Goal: Transaction & Acquisition: Purchase product/service

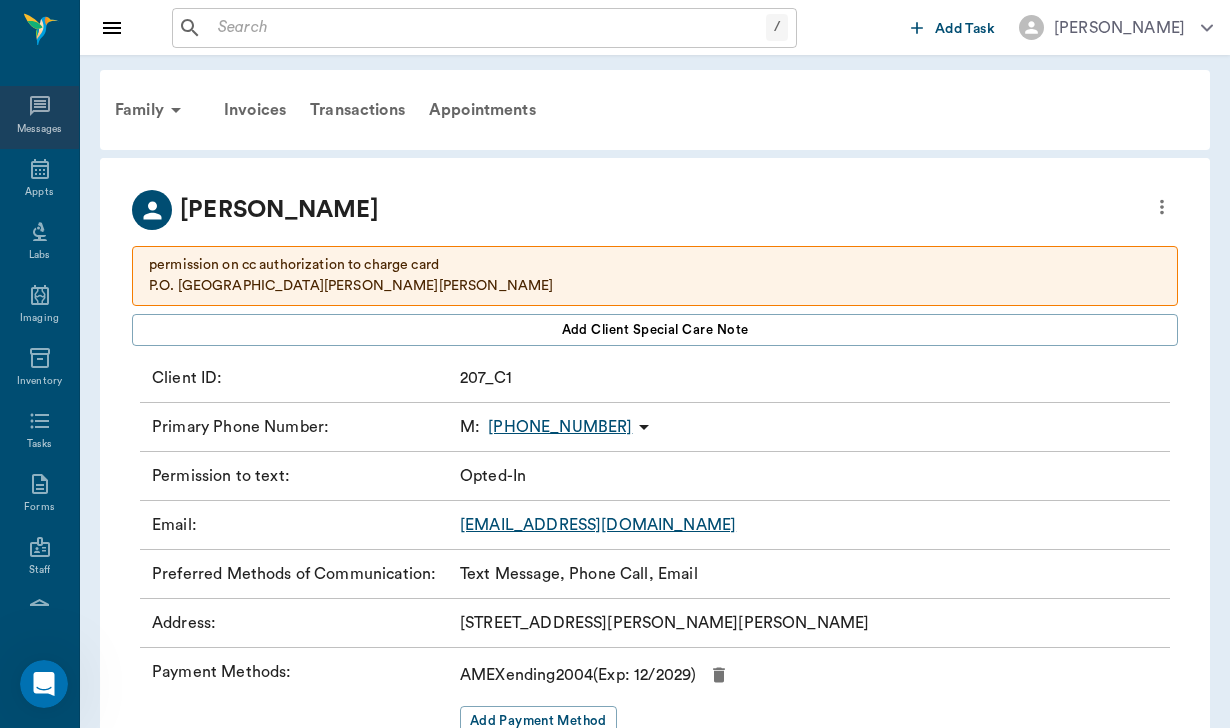
click at [40, 106] on icon at bounding box center [40, 106] width 20 height 20
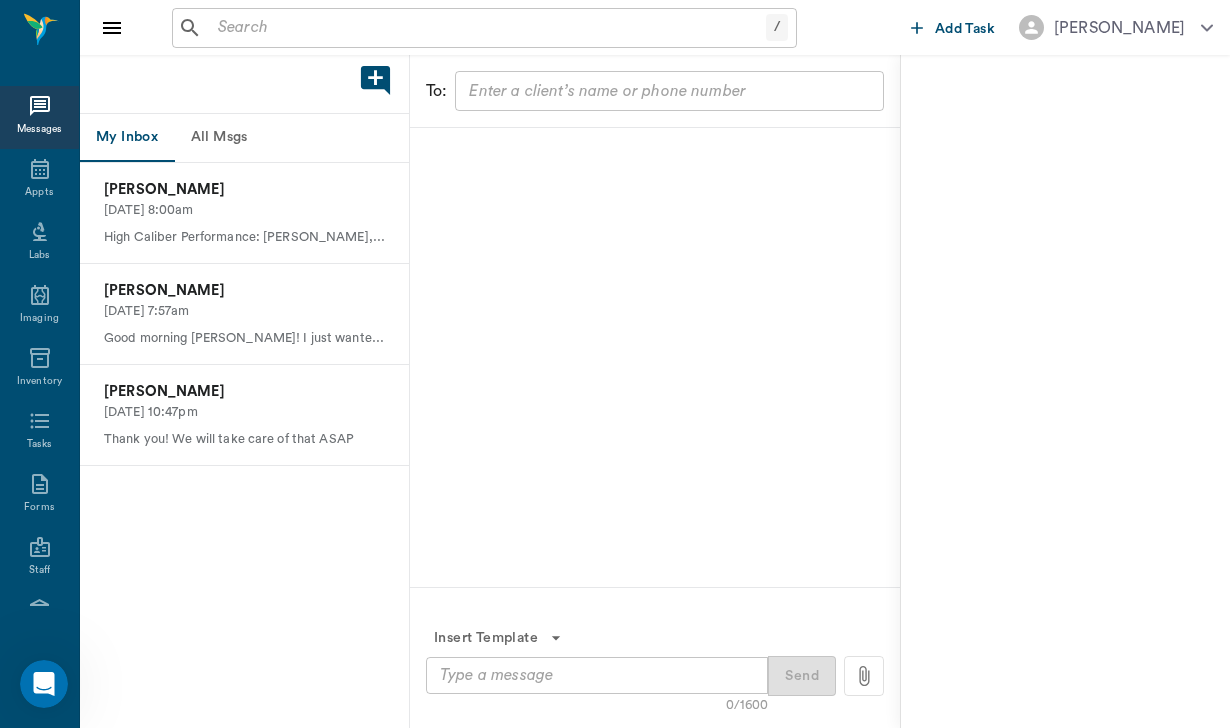
click at [221, 142] on button "All Msgs" at bounding box center [219, 138] width 90 height 48
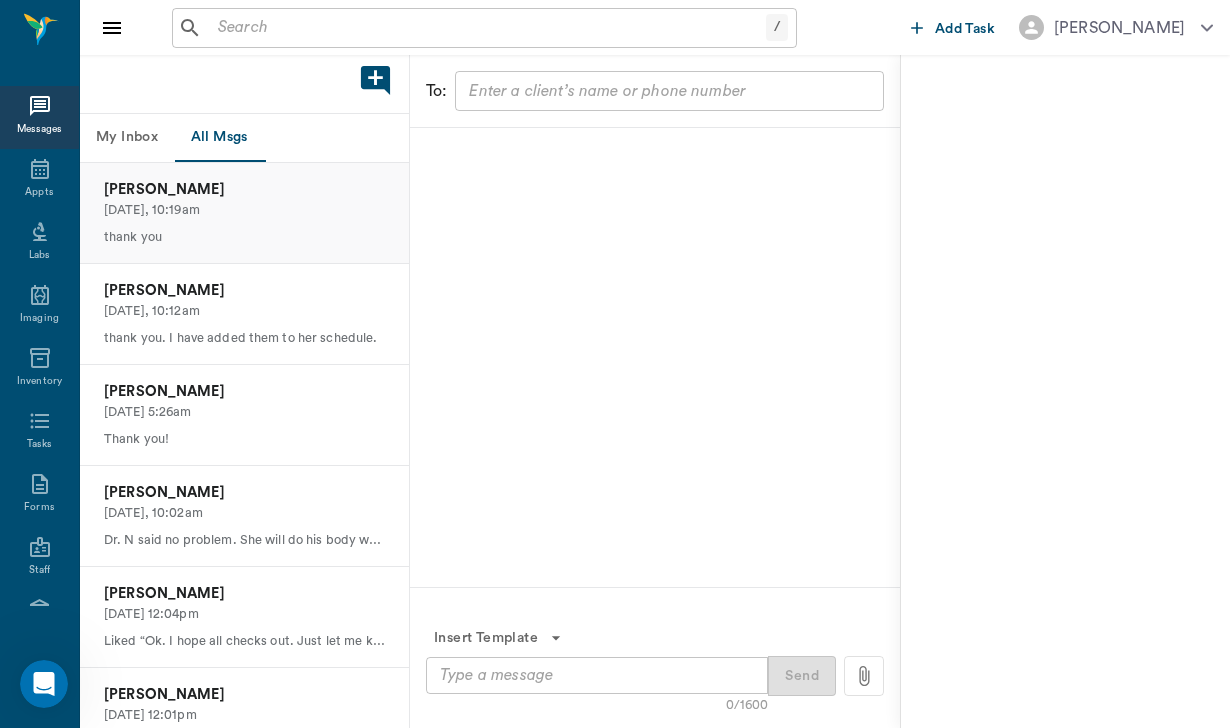
click at [222, 205] on p "[DATE], 10:19am" at bounding box center [244, 210] width 281 height 19
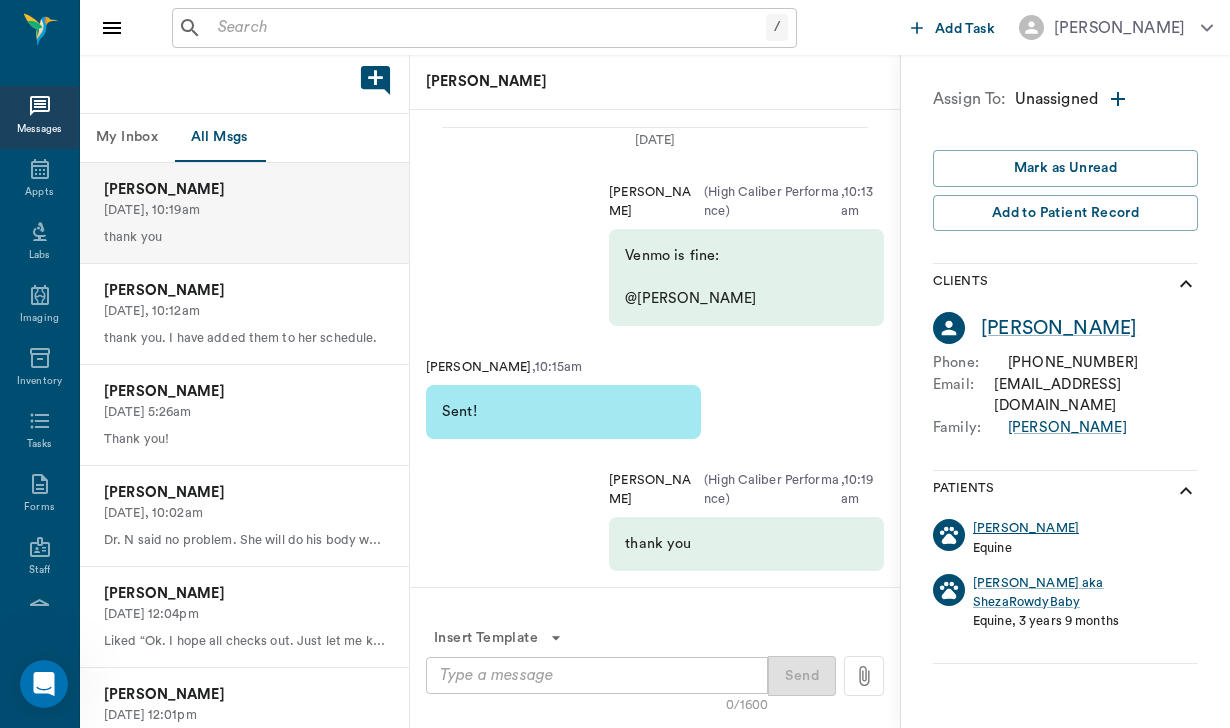
click at [984, 519] on div "[PERSON_NAME]" at bounding box center [1026, 528] width 106 height 19
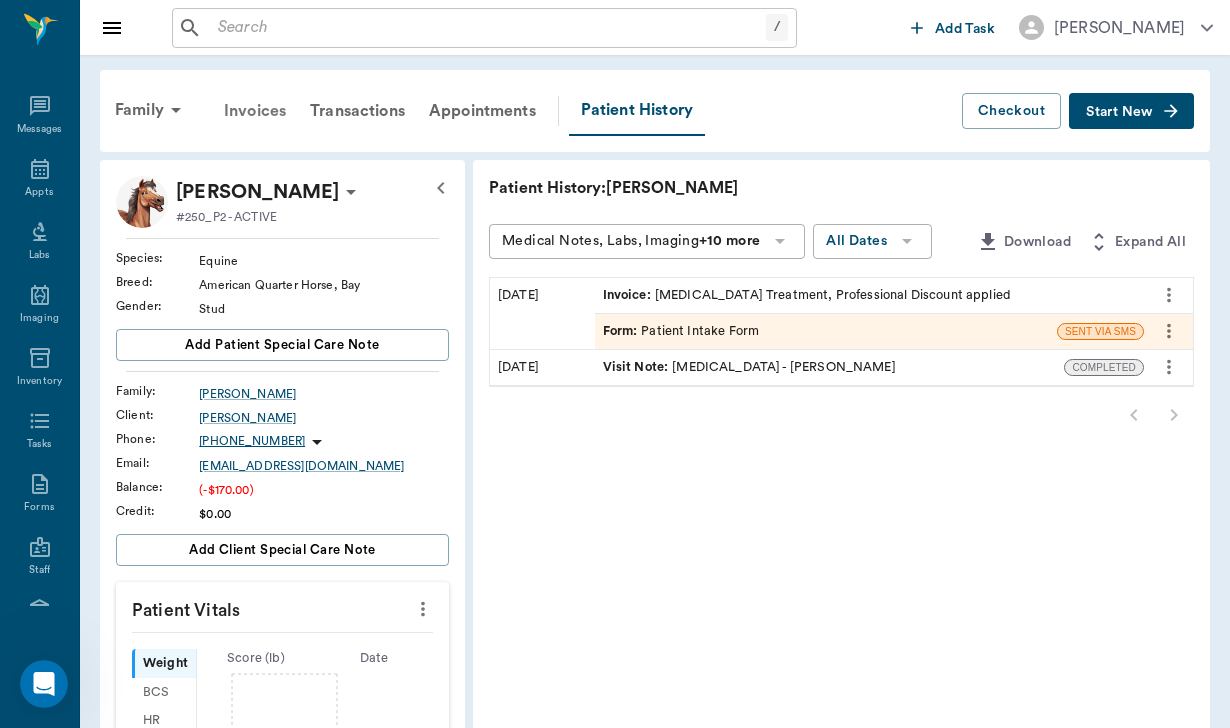
click at [262, 123] on div "Invoices" at bounding box center [255, 111] width 86 height 48
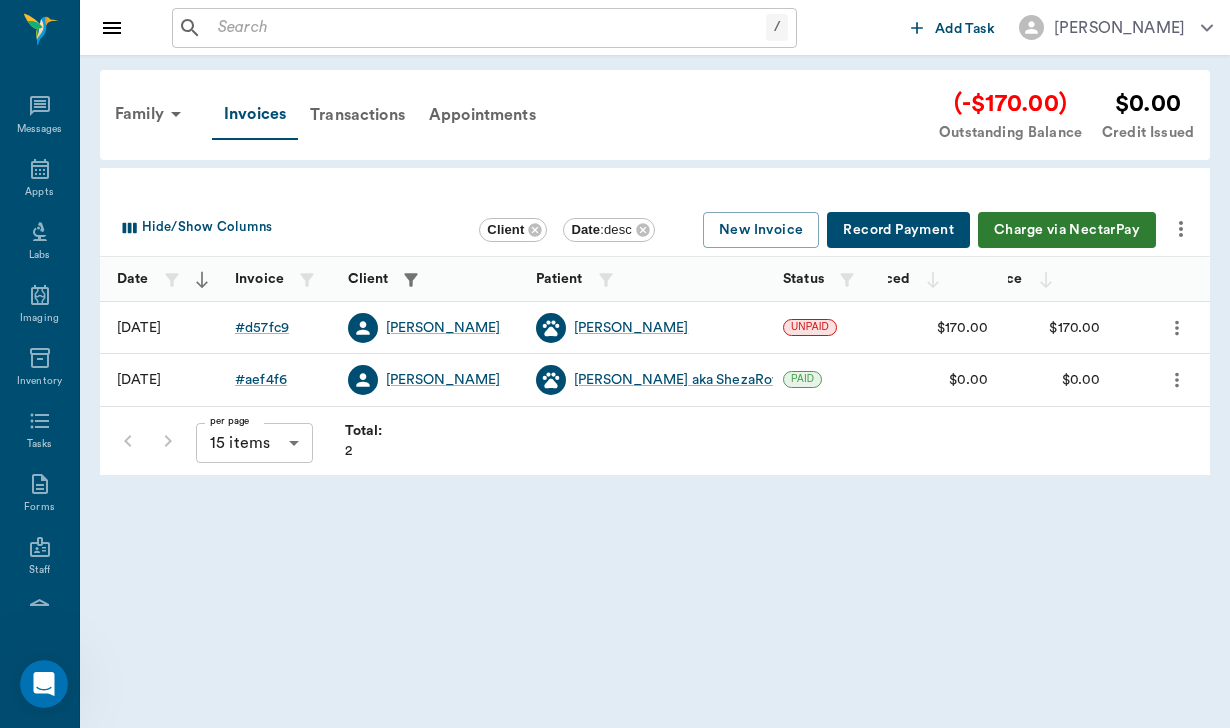
click at [934, 223] on button "Record Payment" at bounding box center [898, 230] width 143 height 37
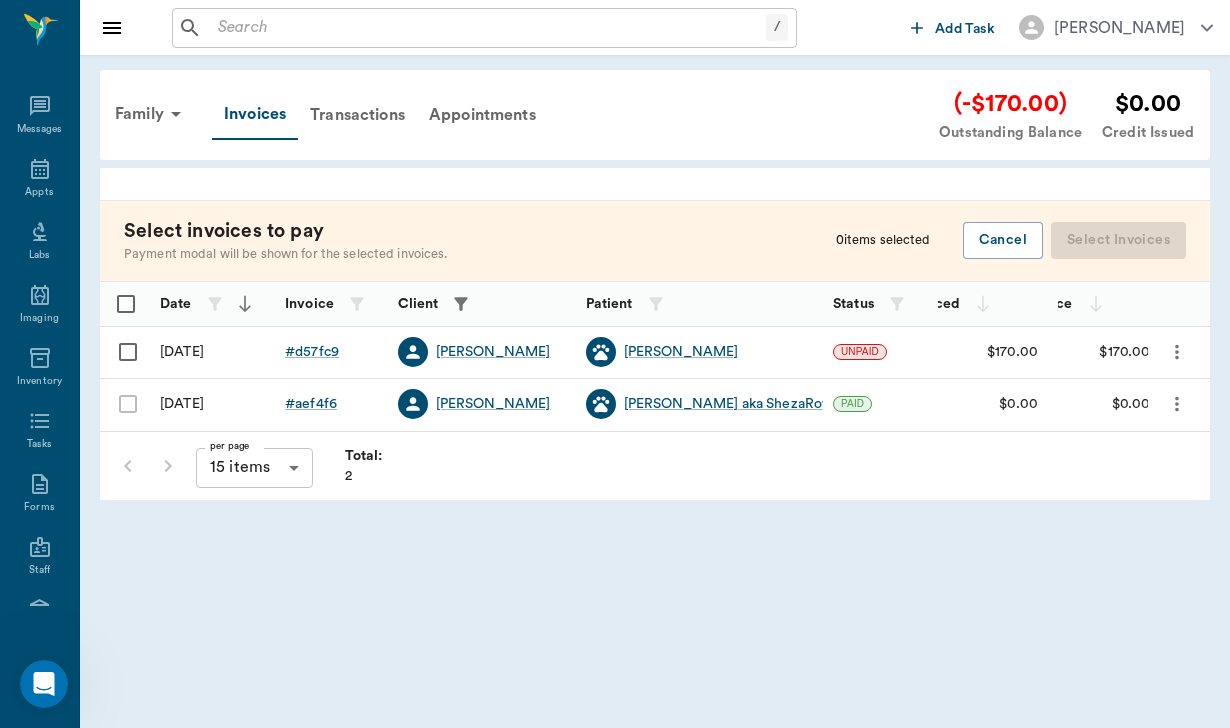
click at [141, 365] on input "Select row" at bounding box center [128, 352] width 42 height 42
checkbox input "false"
checkbox input "true"
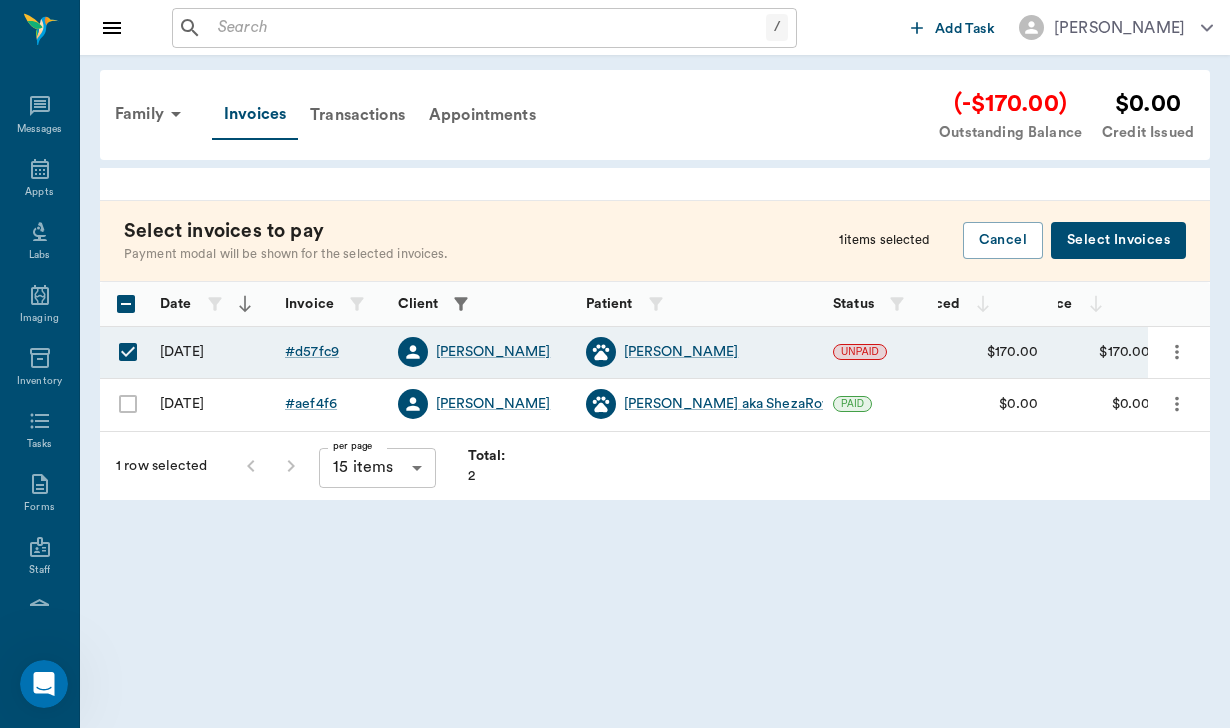
click at [1128, 242] on button "Select Invoices" at bounding box center [1118, 240] width 135 height 37
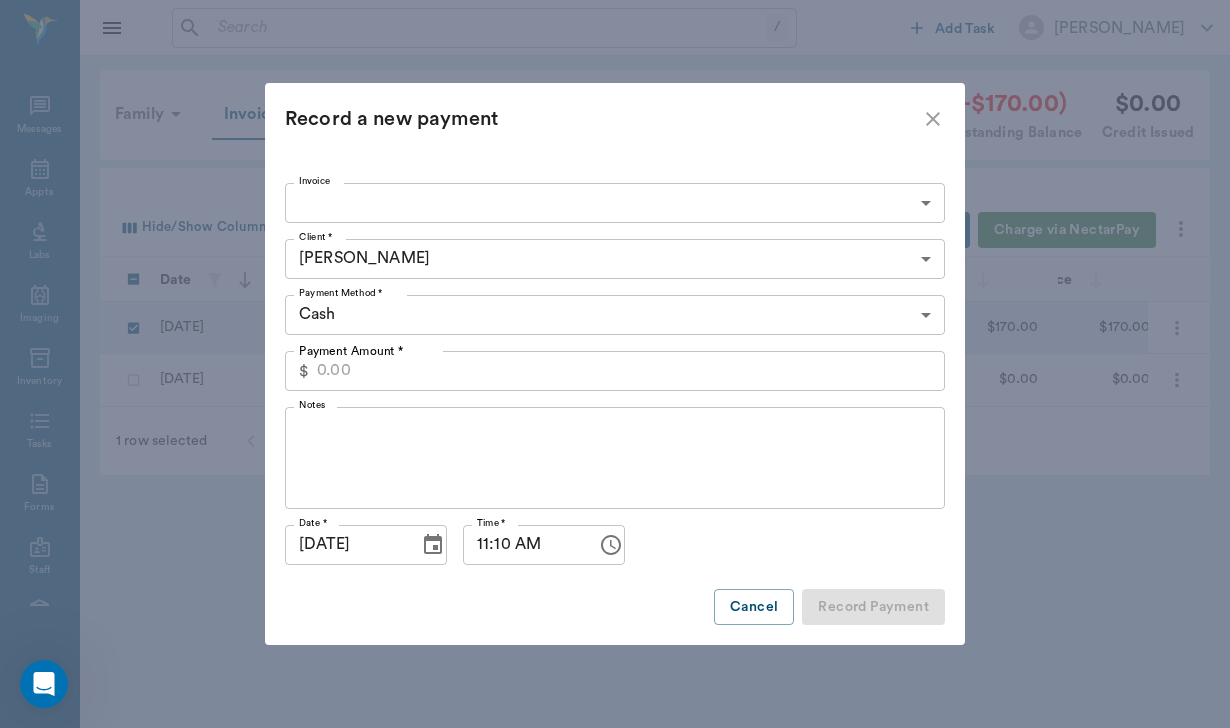
type input "68b22cc54ff2a88477d57fc9"
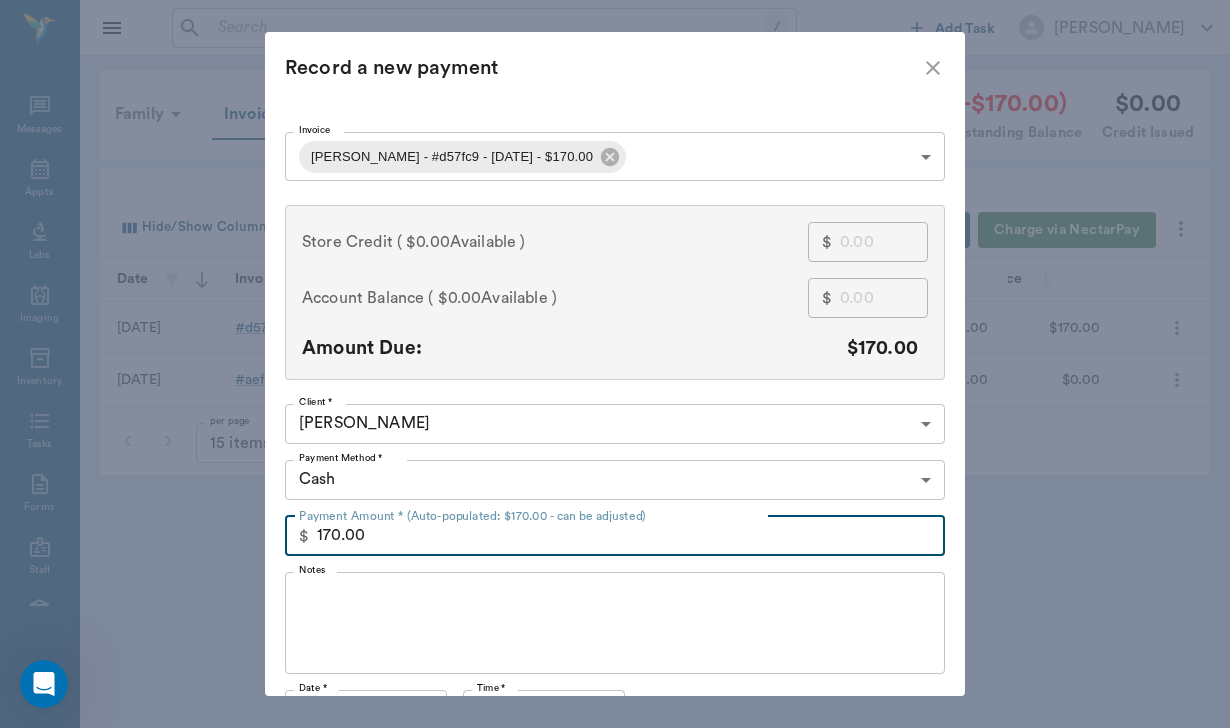
click at [391, 537] on input "170.00" at bounding box center [631, 536] width 628 height 40
drag, startPoint x: 391, startPoint y: 537, endPoint x: 239, endPoint y: 555, distance: 153.0
click at [241, 552] on div "Record a new payment Invoice [PERSON_NAME] - #d57fc9 - [DATE] - $170.00 68b22cc…" at bounding box center [615, 364] width 1230 height 728
drag, startPoint x: 366, startPoint y: 538, endPoint x: 292, endPoint y: 533, distance: 74.1
click at [292, 533] on div "$ 170.00 Payment Amount * (Auto-populated: $170.00 - can be adjusted)" at bounding box center [615, 536] width 660 height 40
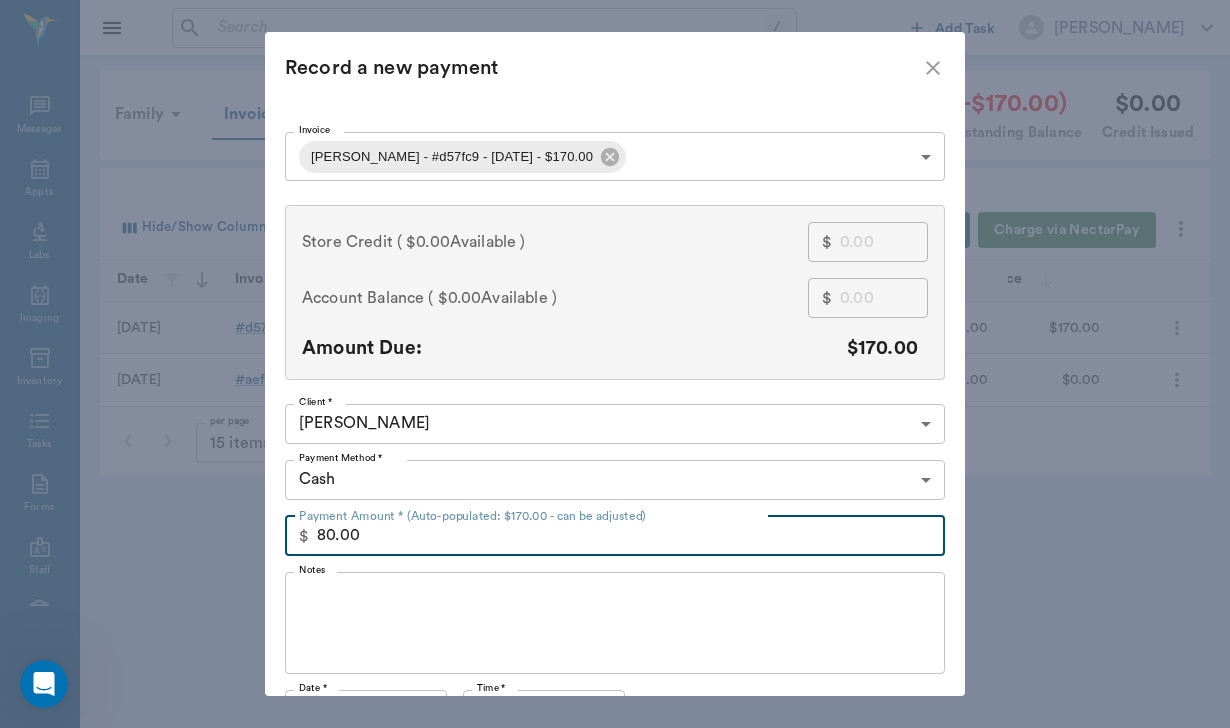
type input "80.00"
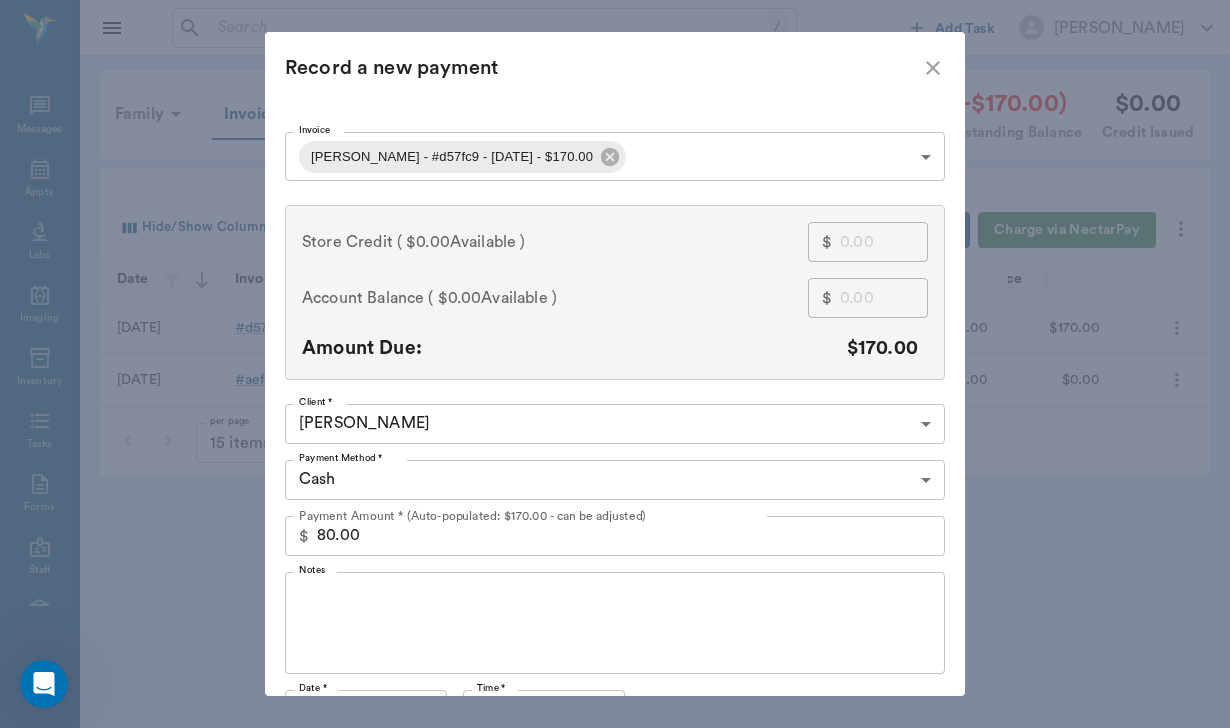
click at [299, 585] on div "x Notes" at bounding box center [615, 623] width 660 height 102
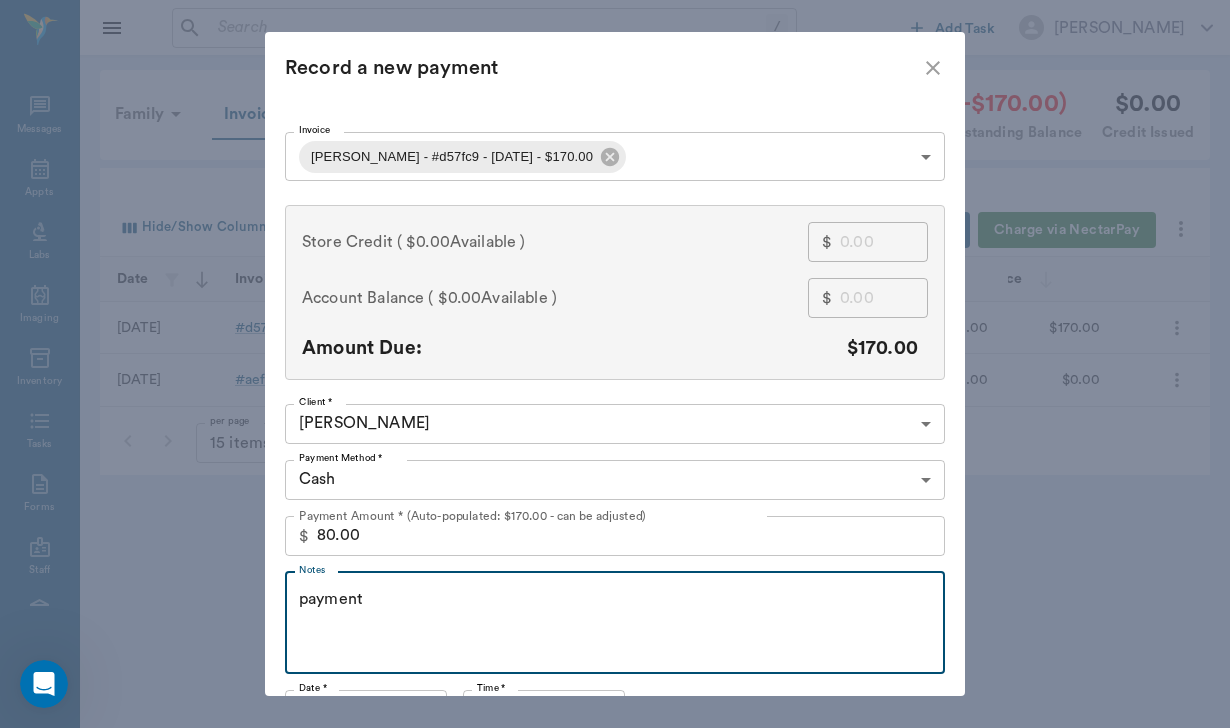
scroll to position [692, 0]
type textarea "payment"
click at [414, 484] on body "/ ​ Add Task [PERSON_NAME] Nectar Messages Appts Labs Imaging Inventory Tasks F…" at bounding box center [615, 364] width 1230 height 728
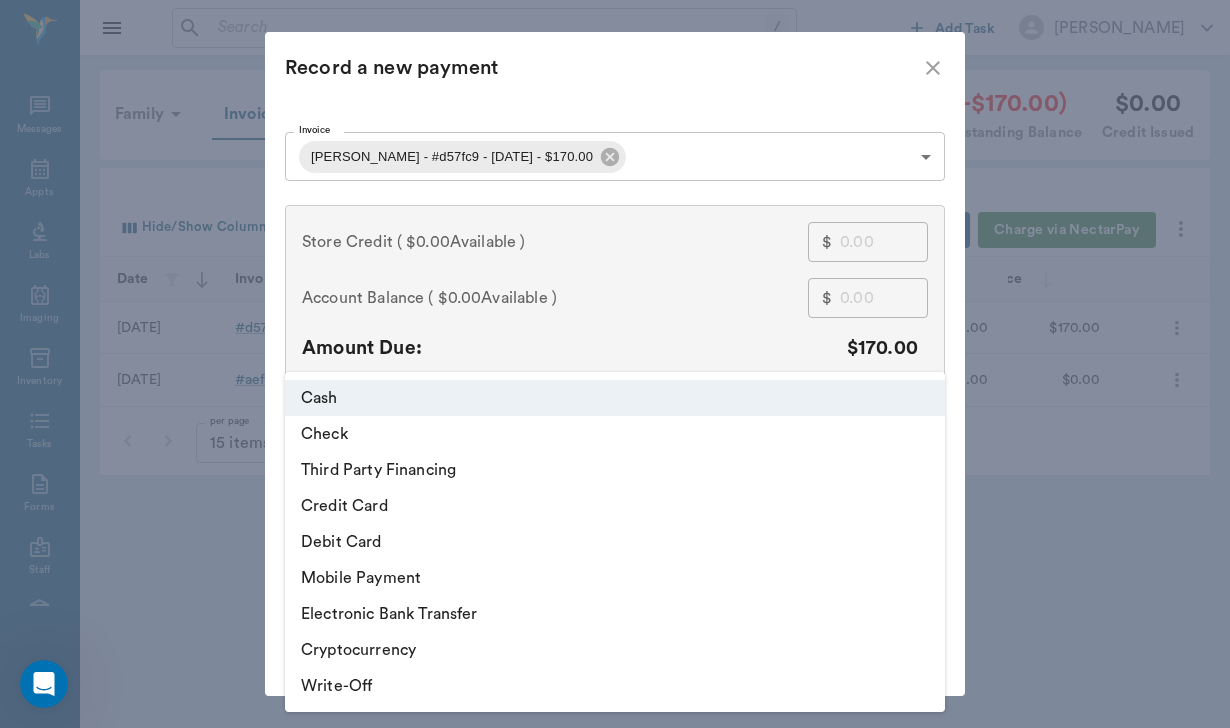
click at [402, 578] on li "Mobile Payment" at bounding box center [615, 578] width 660 height 36
type input "MOBILE_PAYMENT"
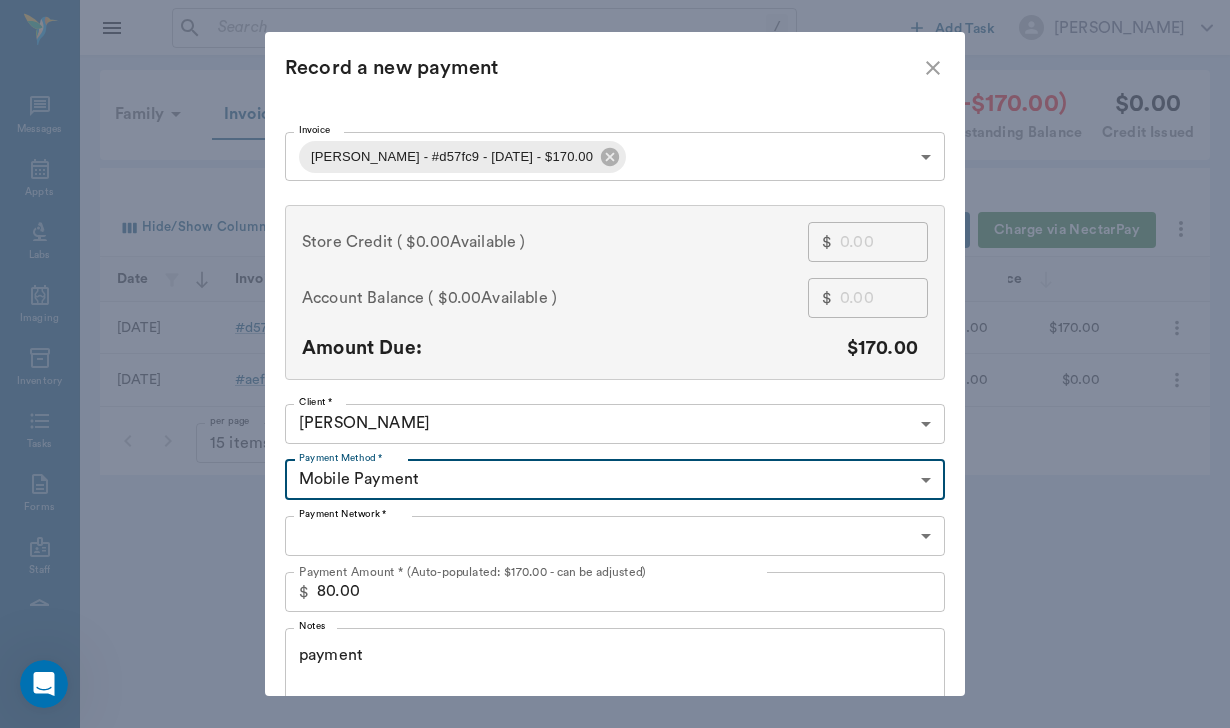
click at [410, 524] on body "/ ​ Add Task [PERSON_NAME] Nectar Messages Appts Labs Imaging Inventory Tasks F…" at bounding box center [615, 364] width 1230 height 728
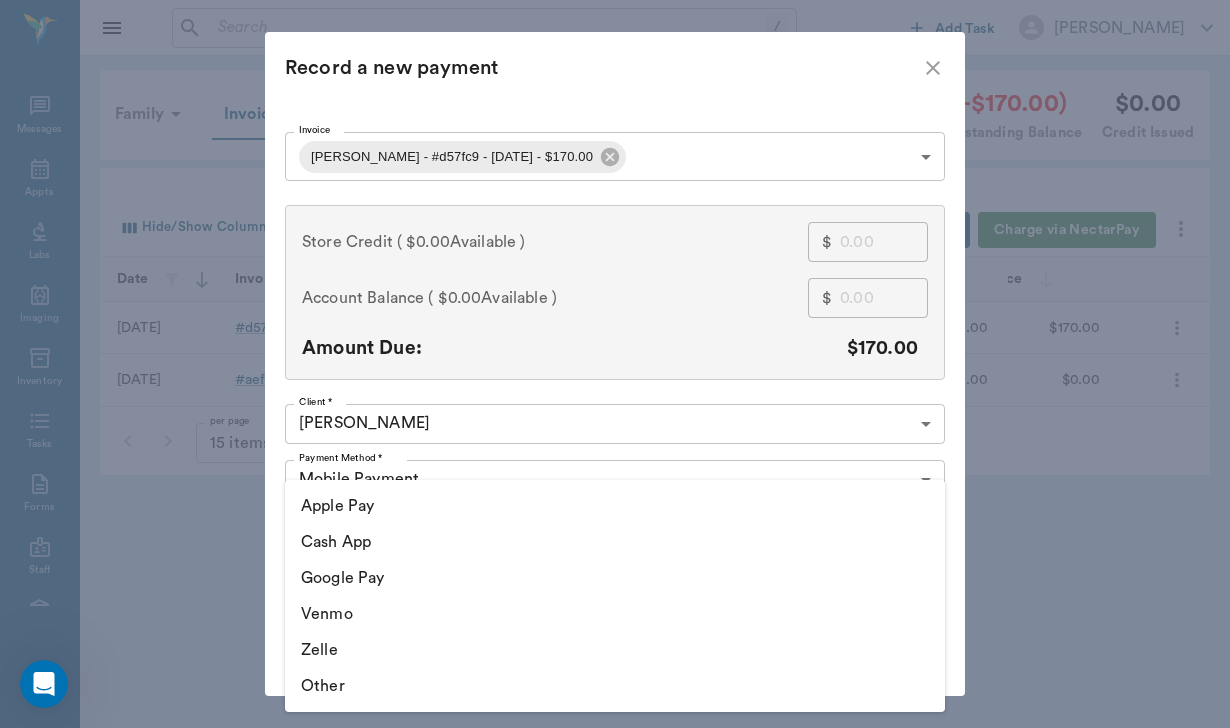
click at [363, 618] on li "Venmo" at bounding box center [615, 614] width 660 height 36
type input "VENMO"
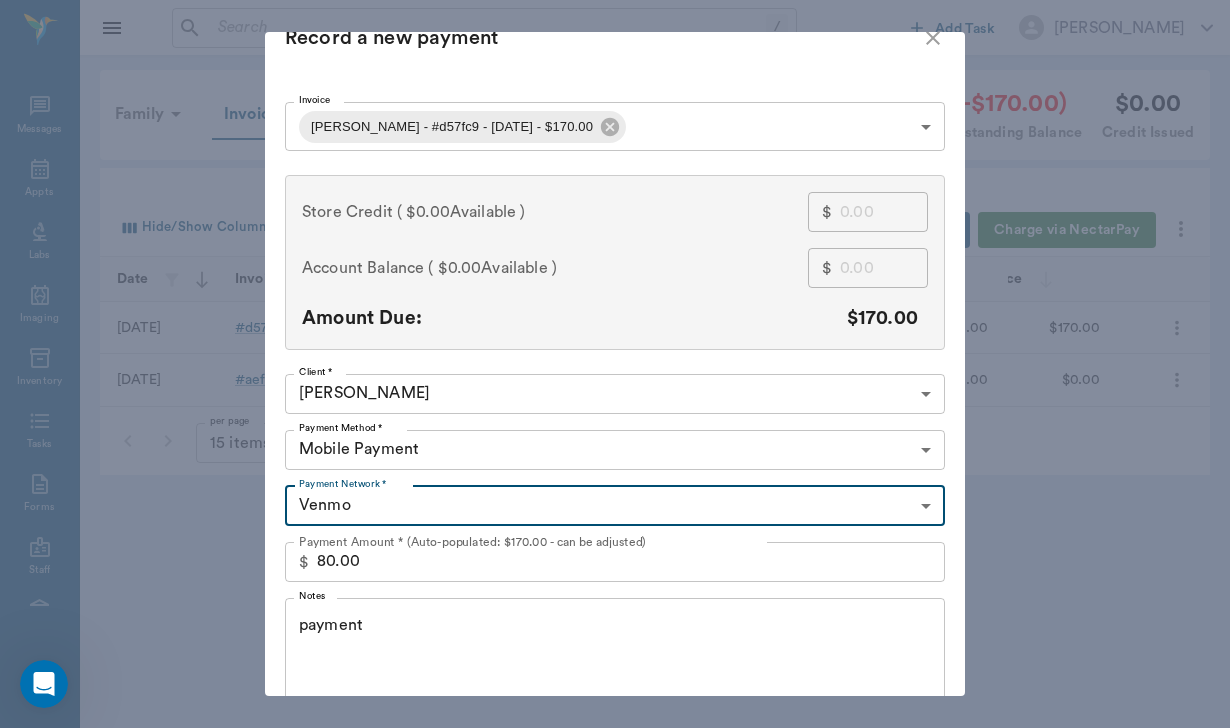
scroll to position [40, 0]
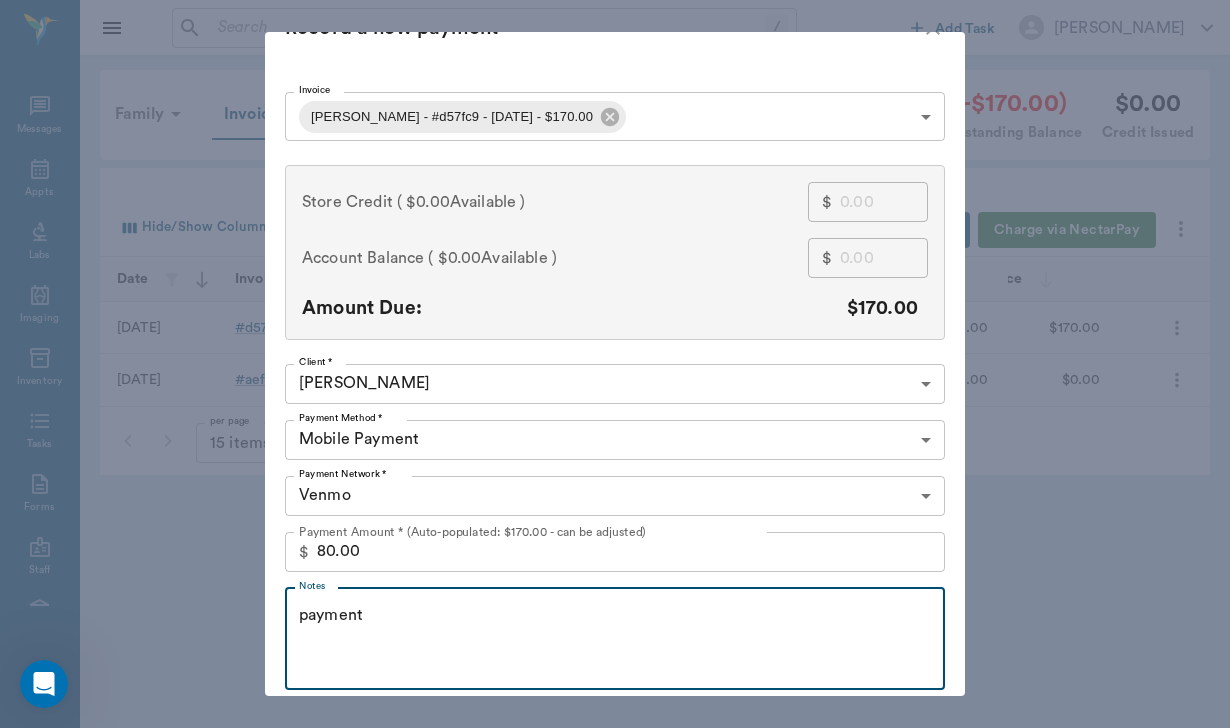
click at [381, 614] on textarea "payment" at bounding box center [615, 638] width 632 height 69
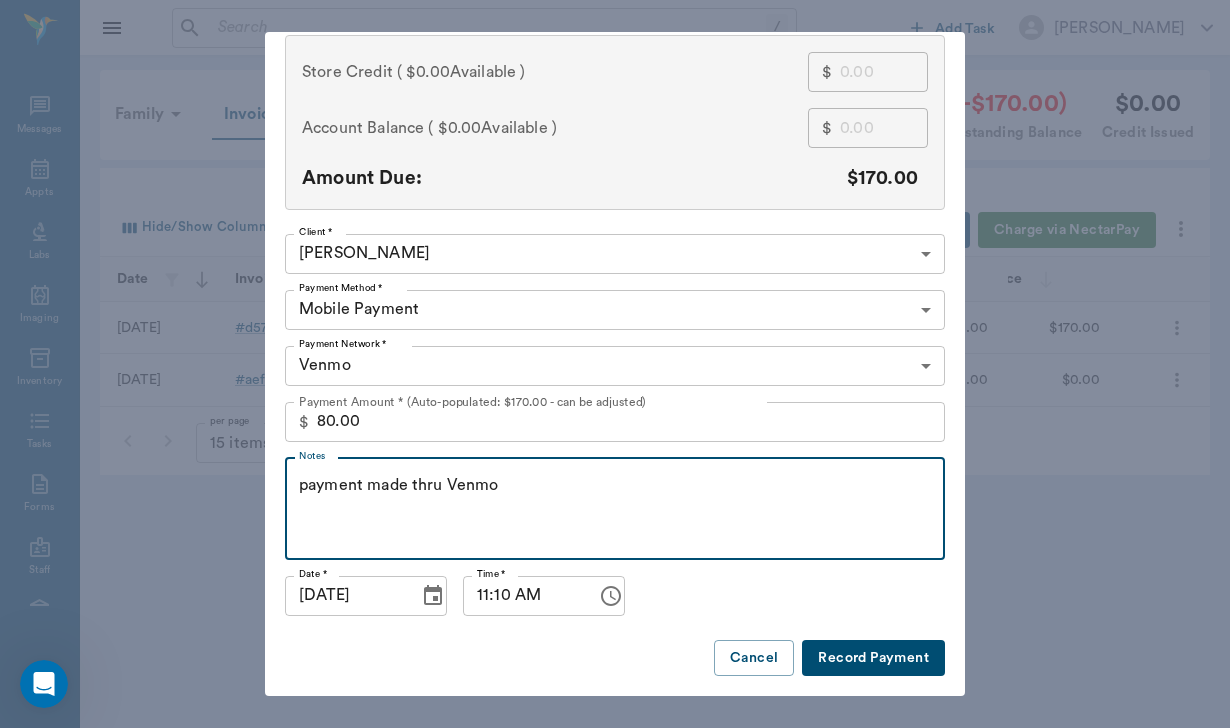
scroll to position [169, 0]
type textarea "payment made thru Venmo"
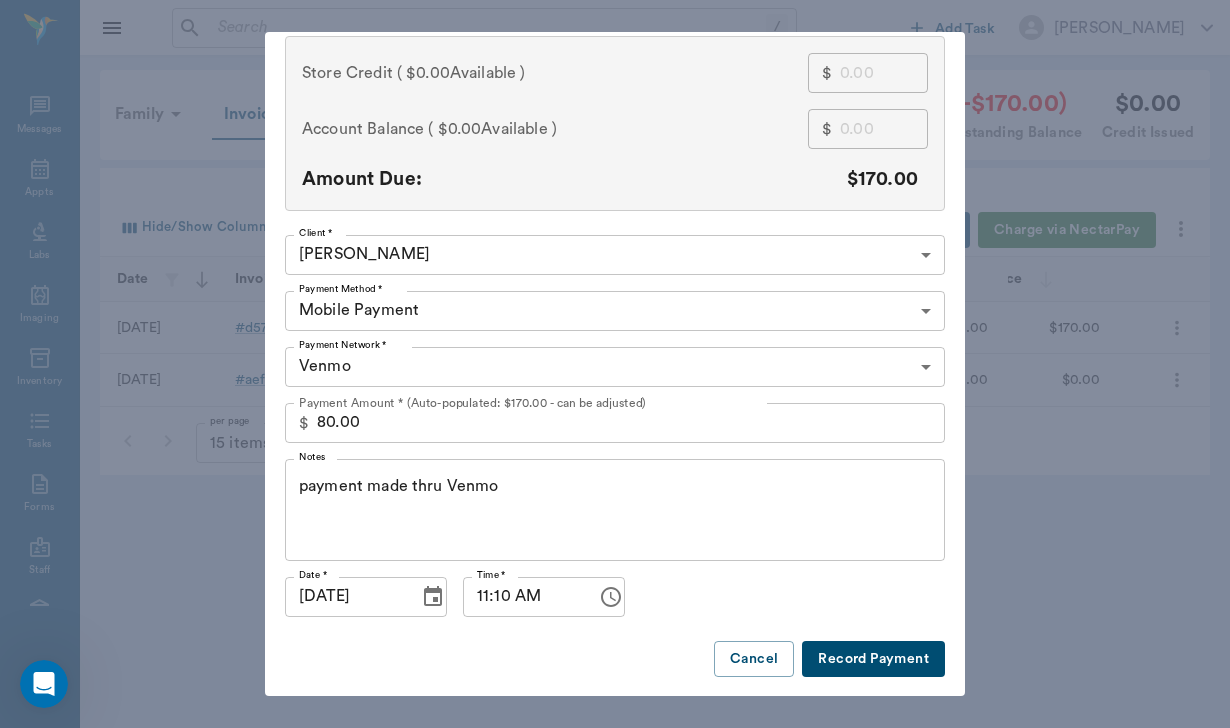
click at [880, 646] on button "Record Payment" at bounding box center [873, 659] width 143 height 37
